Goal: Task Accomplishment & Management: Manage account settings

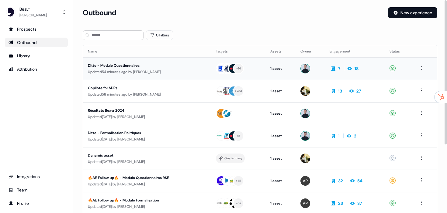
click at [135, 62] on td "Ditto - Module Questionnaires Updated 54 minutes ago by [PERSON_NAME]" at bounding box center [147, 68] width 128 height 22
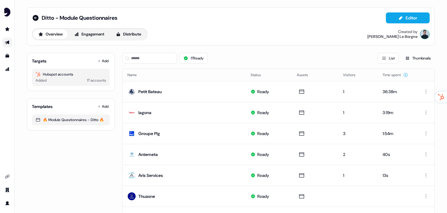
click at [103, 57] on div "Targets Add Hubspot accounts Added 17 accounts" at bounding box center [71, 72] width 88 height 38
click at [103, 57] on button "Add" at bounding box center [102, 61] width 13 height 9
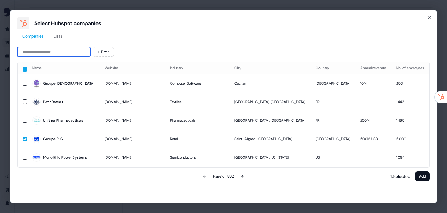
click at [77, 50] on input at bounding box center [53, 52] width 73 height 10
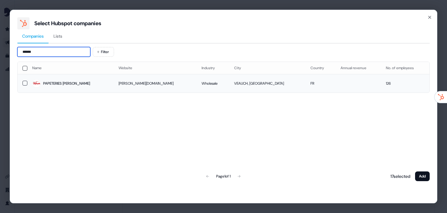
type input "******"
click at [22, 82] on td at bounding box center [23, 83] width 10 height 19
click at [25, 82] on button "button" at bounding box center [24, 83] width 5 height 5
click at [414, 173] on div "18 selected Add" at bounding box center [408, 176] width 42 height 12
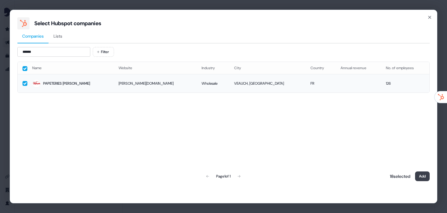
click at [424, 177] on button "Add" at bounding box center [422, 177] width 15 height 10
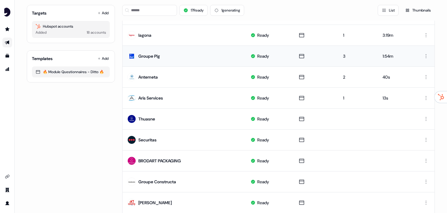
scroll to position [265, 0]
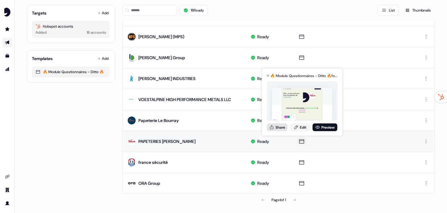
click at [278, 128] on button "Share" at bounding box center [277, 127] width 21 height 8
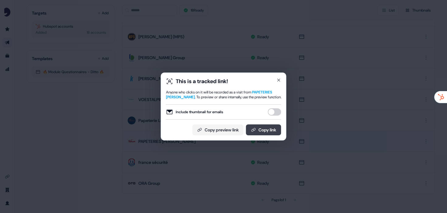
drag, startPoint x: 218, startPoint y: 132, endPoint x: 268, endPoint y: 132, distance: 49.5
click at [268, 132] on div "Copy preview link Copy link" at bounding box center [223, 130] width 115 height 11
click at [268, 132] on button "Copy link" at bounding box center [263, 130] width 35 height 11
